Goal: Navigation & Orientation: Find specific page/section

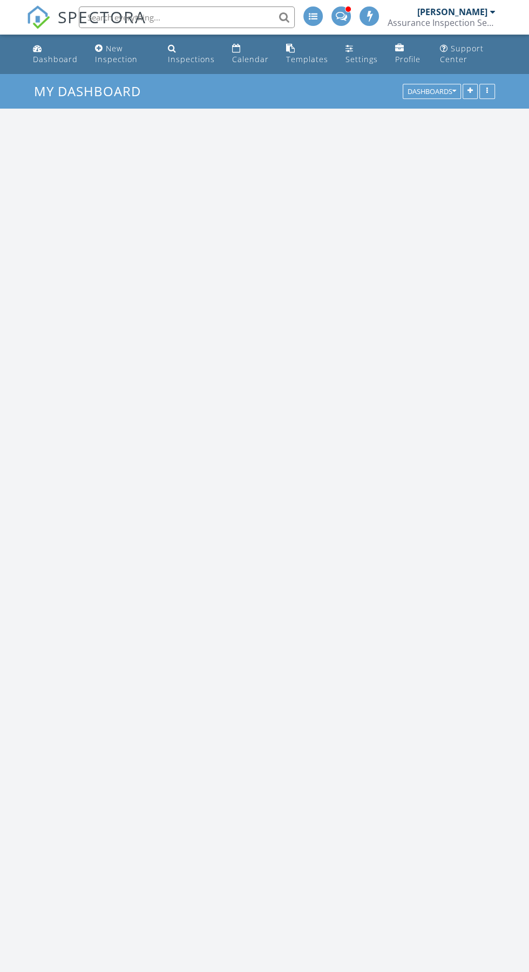
scroll to position [1631, 529]
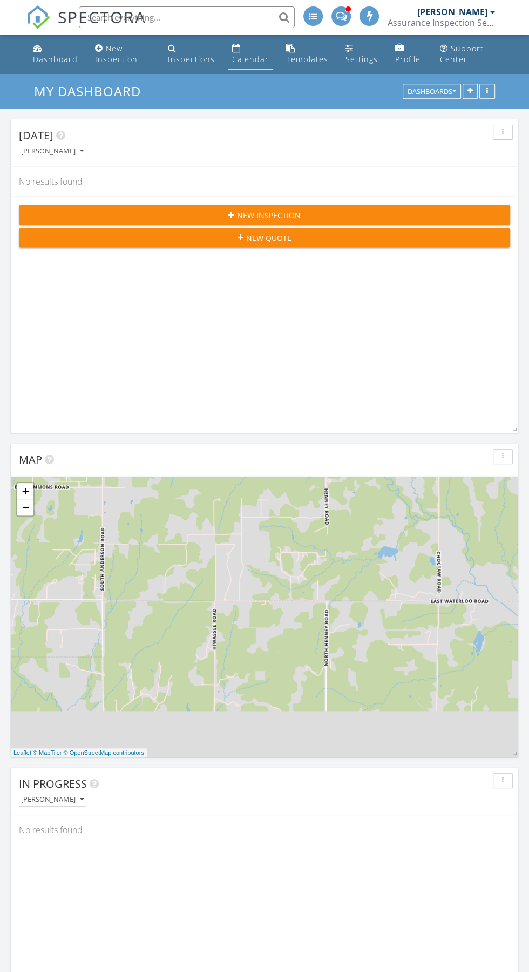
click at [244, 57] on div "Calendar" at bounding box center [250, 59] width 37 height 10
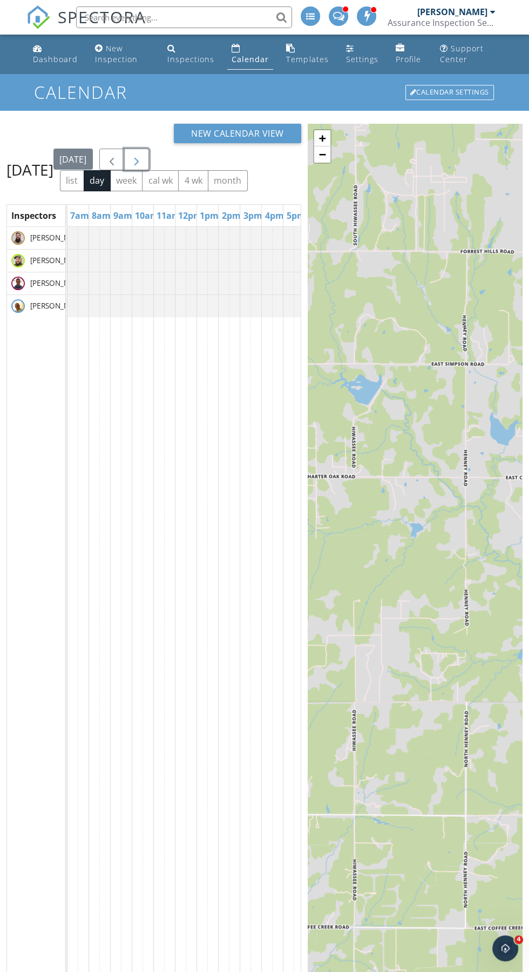
click at [143, 166] on span "button" at bounding box center [136, 159] width 13 height 13
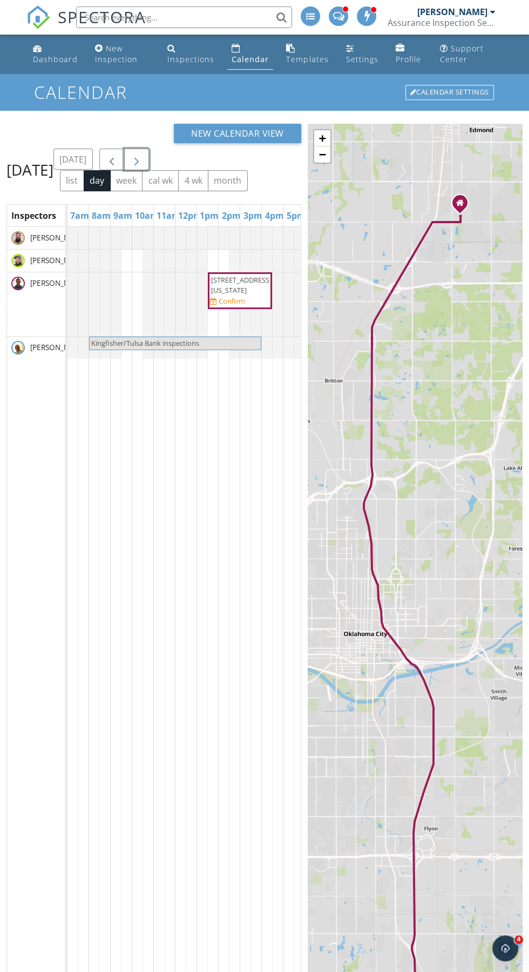
click at [143, 166] on span "button" at bounding box center [136, 159] width 13 height 13
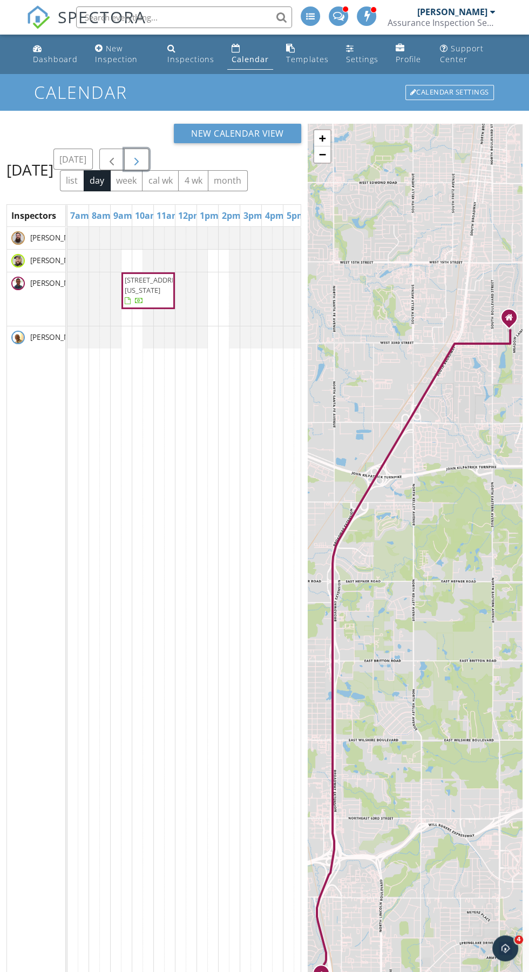
click at [143, 166] on span "button" at bounding box center [136, 159] width 13 height 13
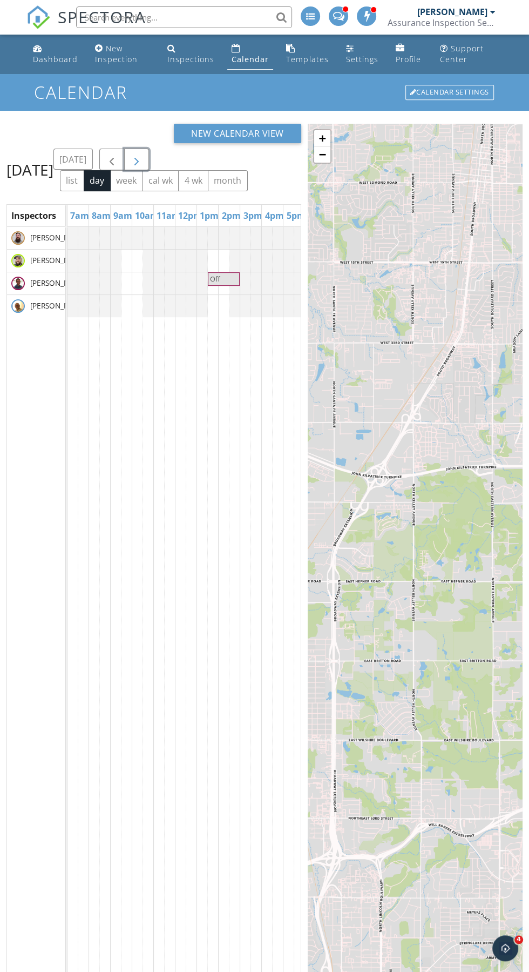
click at [143, 166] on span "button" at bounding box center [136, 159] width 13 height 13
